Goal: Find specific page/section: Find specific page/section

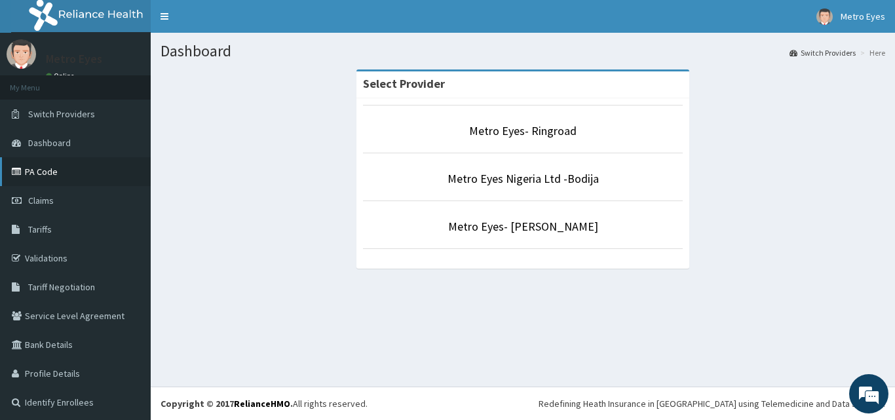
click at [70, 173] on link "PA Code" at bounding box center [75, 171] width 151 height 29
click at [82, 178] on link "PA Code" at bounding box center [75, 171] width 151 height 29
click at [80, 176] on link "PA Code" at bounding box center [75, 171] width 151 height 29
